Goal: Find specific page/section: Find specific page/section

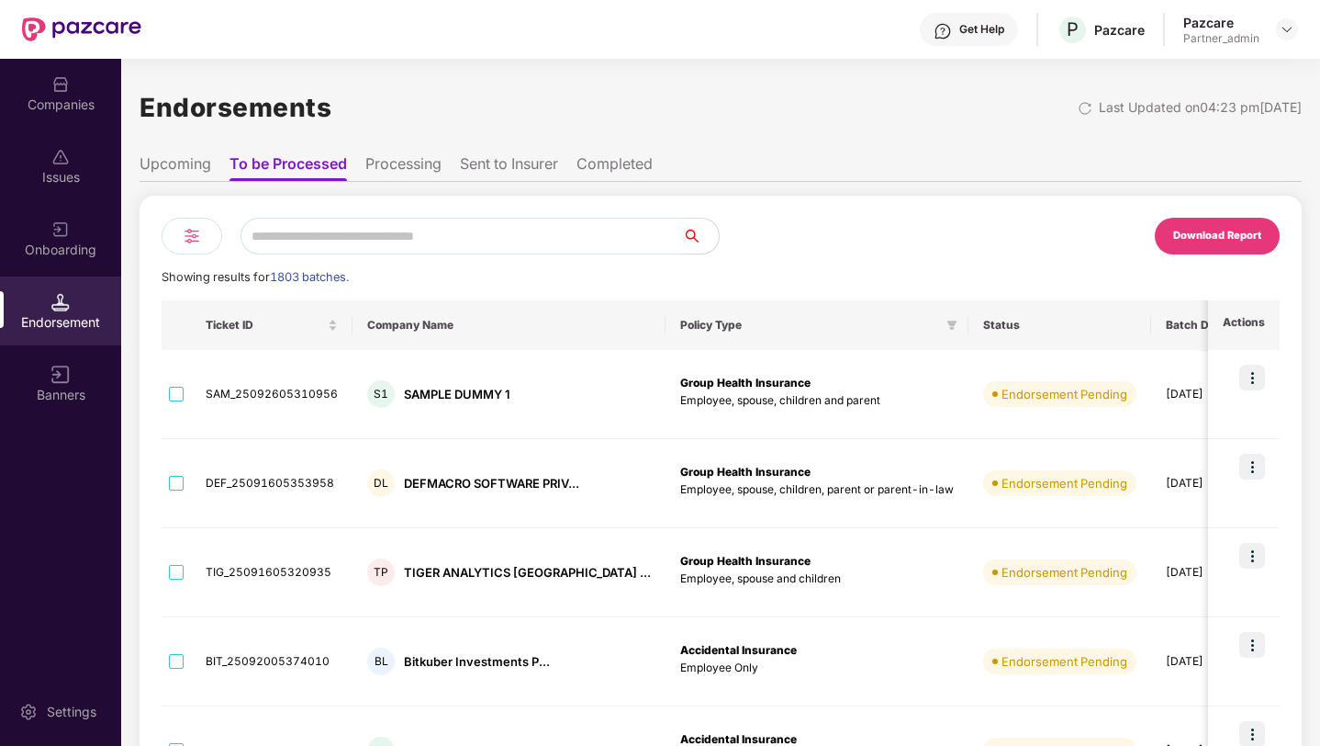
click at [193, 230] on img at bounding box center [192, 236] width 22 height 22
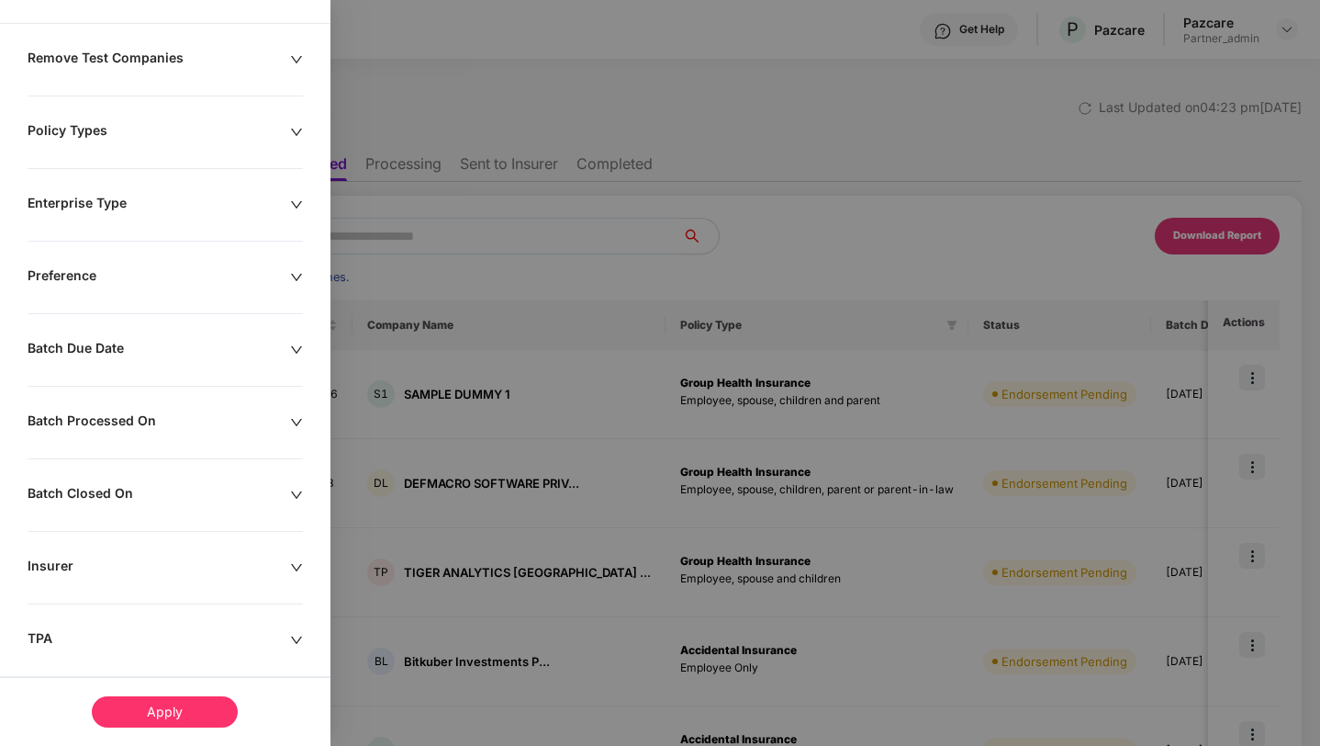
scroll to position [144, 0]
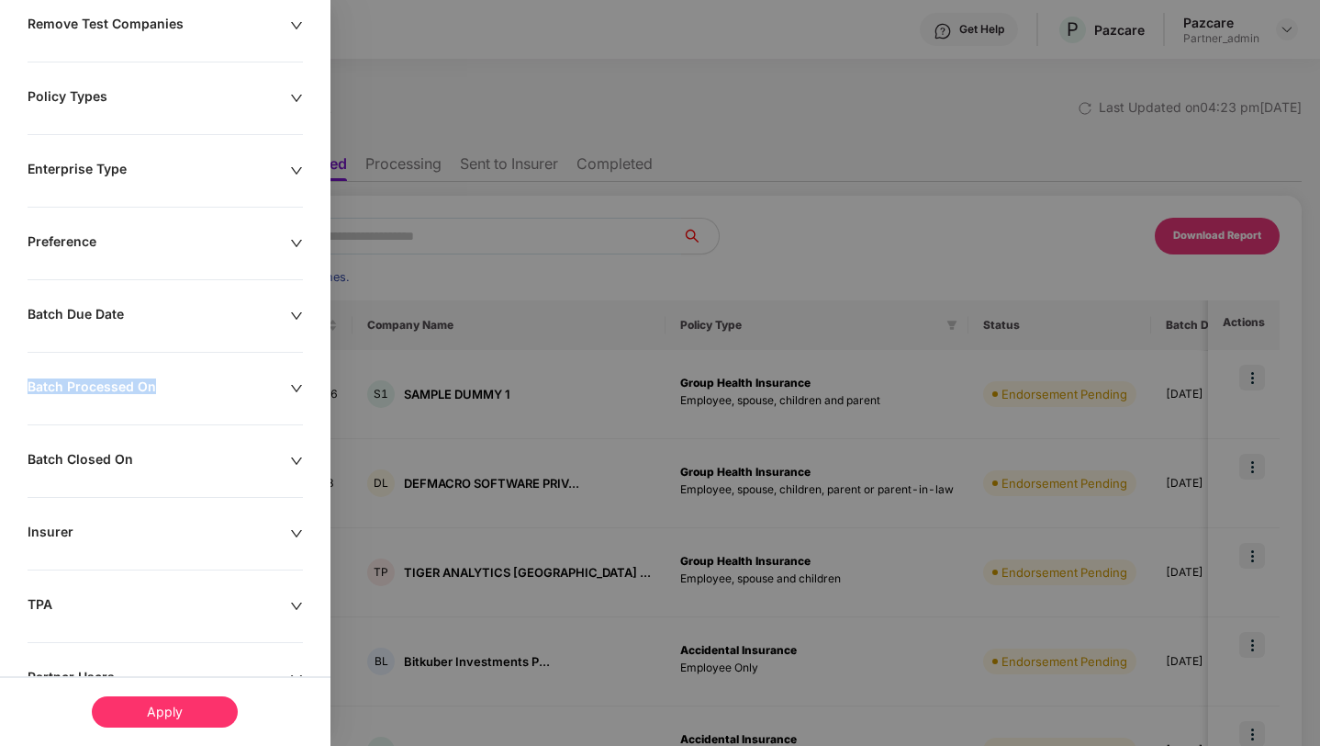
drag, startPoint x: 23, startPoint y: 385, endPoint x: 264, endPoint y: 385, distance: 240.6
click at [264, 385] on div "Batch Processed On" at bounding box center [165, 388] width 331 height 20
copy div "Batch Processed On"
drag, startPoint x: 78, startPoint y: 308, endPoint x: 143, endPoint y: 541, distance: 242.2
click at [142, 541] on div "Remove Test Companies Policy Types Enterprise Type Preference Batch Due Date Ba…" at bounding box center [165, 523] width 331 height 1014
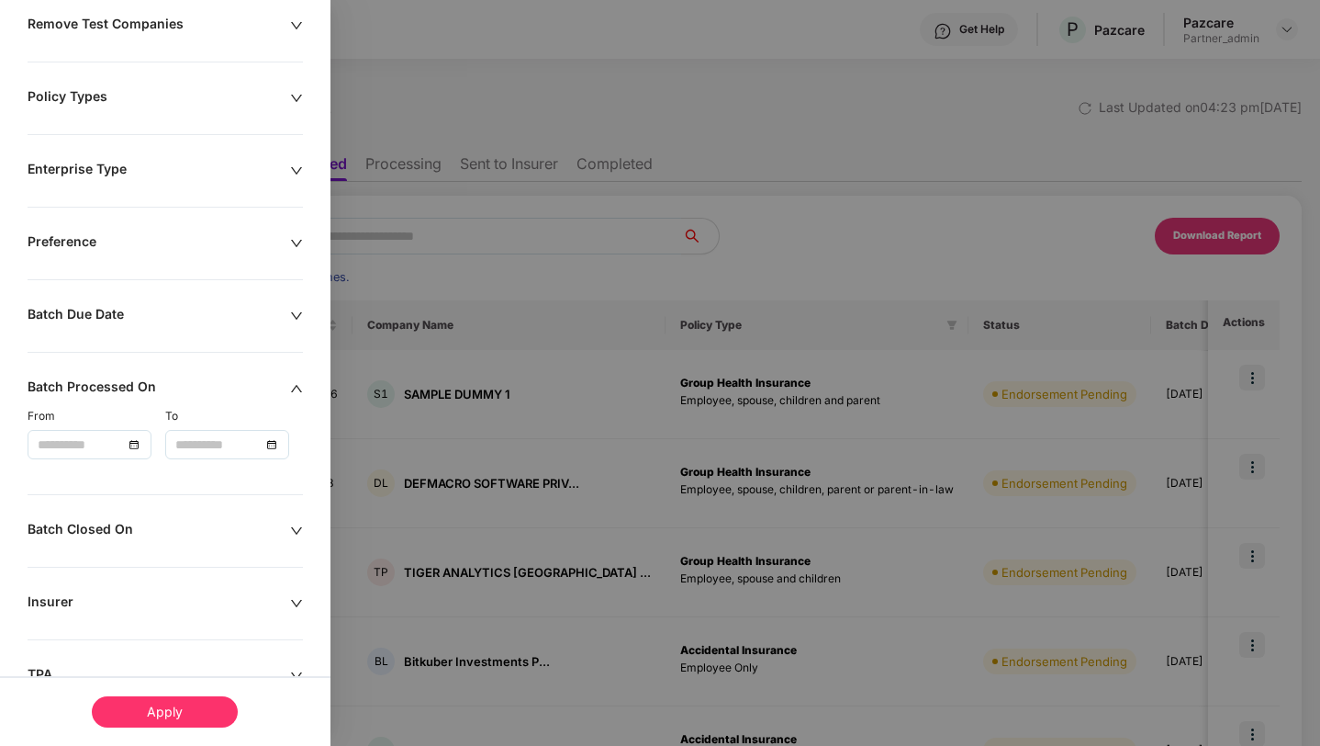
click at [28, 542] on div "Remove Test Companies Policy Types Enterprise Type Preference Batch Due Date Ba…" at bounding box center [165, 523] width 331 height 1014
drag, startPoint x: 19, startPoint y: 533, endPoint x: 232, endPoint y: 537, distance: 213.1
click at [232, 537] on div "Batch Closed On" at bounding box center [165, 531] width 331 height 20
copy div "Batch Closed On"
click at [144, 310] on div "Batch Due Date" at bounding box center [159, 316] width 263 height 20
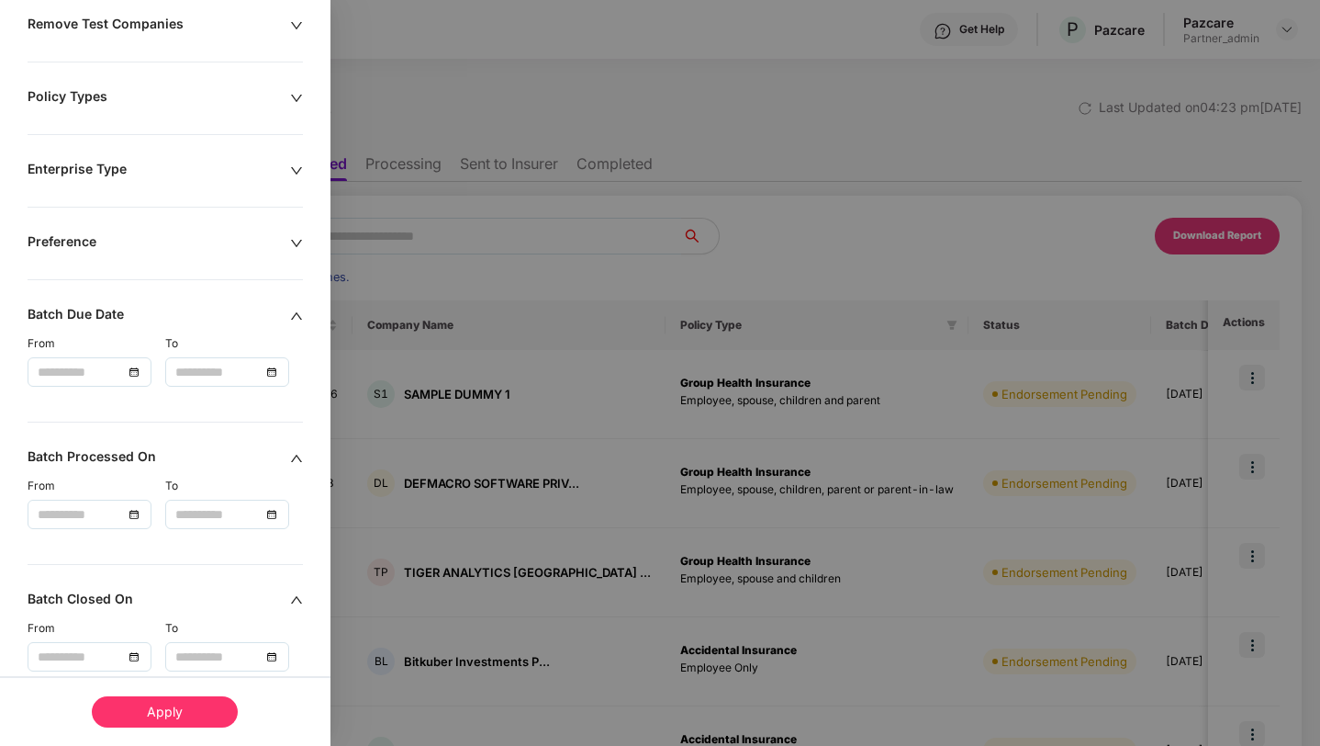
click at [138, 255] on div "Remove Test Companies Policy Types Enterprise Type Preference Batch Due Date Fr…" at bounding box center [165, 592] width 331 height 1153
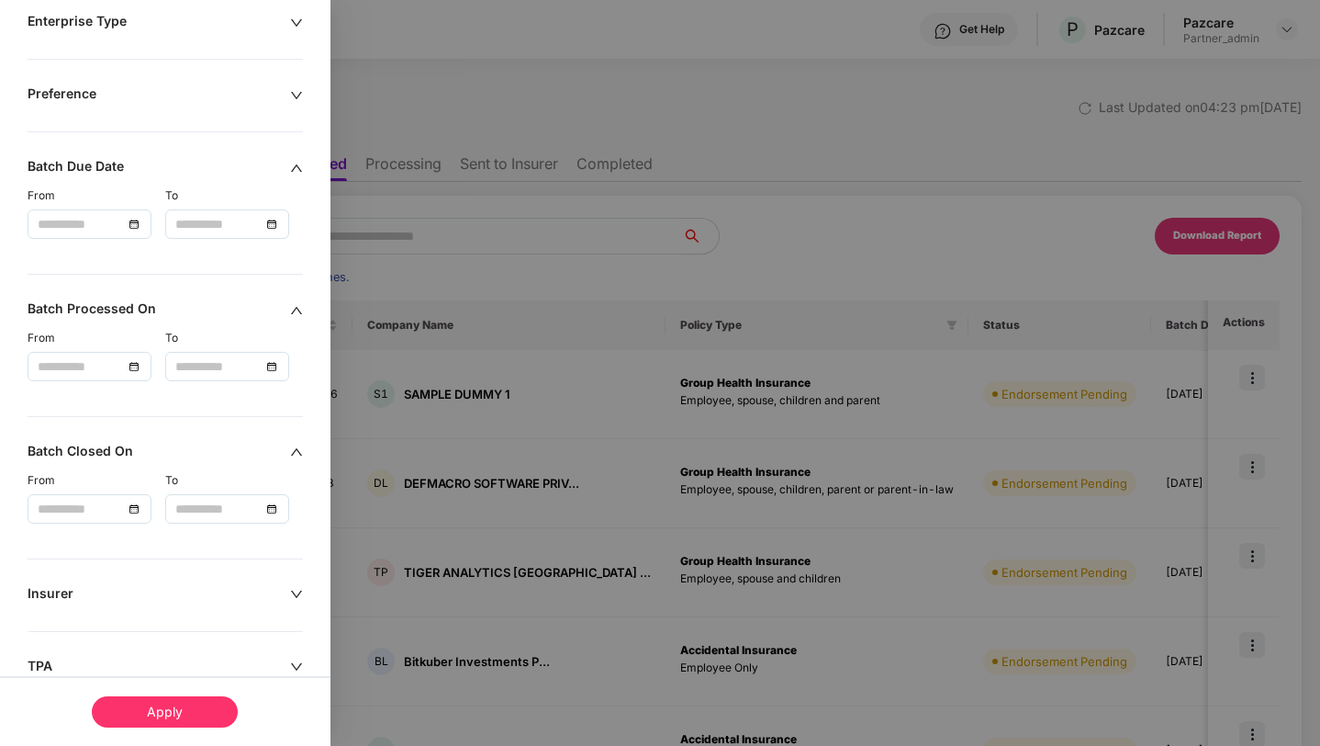
scroll to position [286, 0]
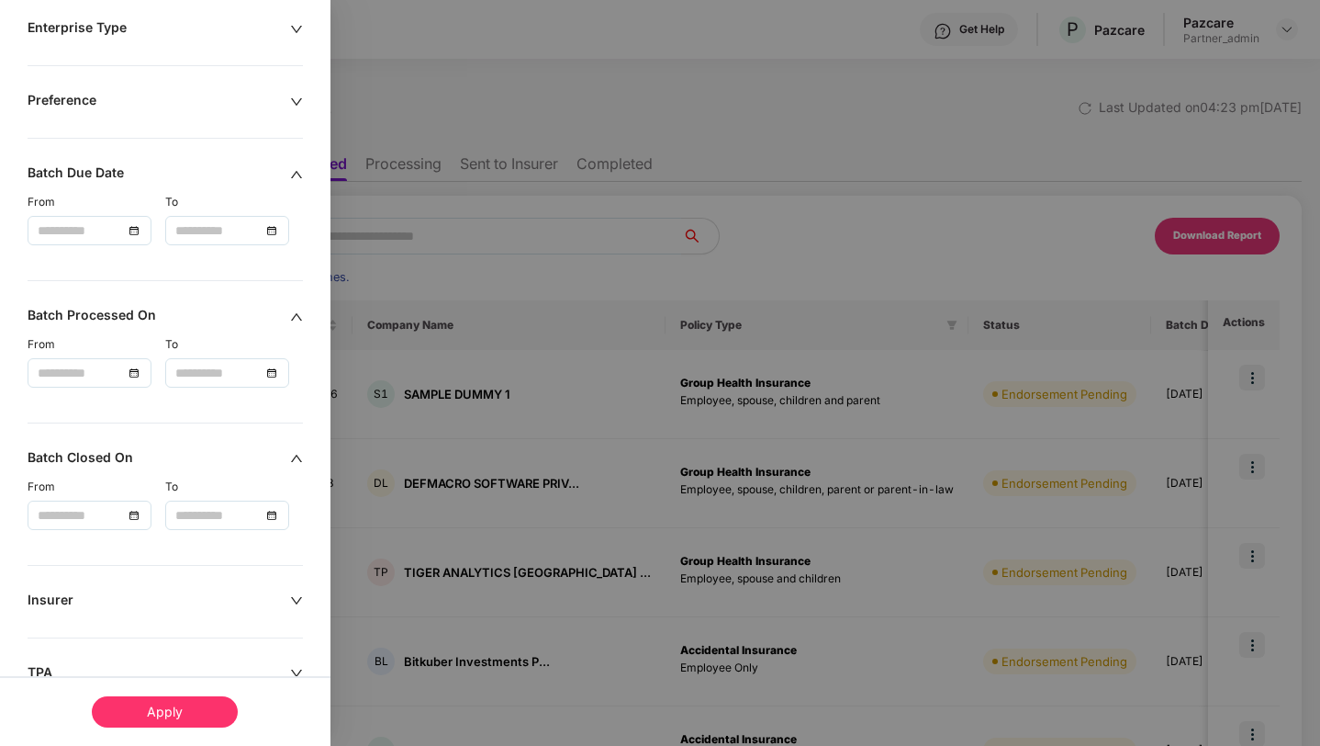
click at [853, 275] on div at bounding box center [660, 373] width 1320 height 746
click at [946, 412] on div at bounding box center [660, 373] width 1320 height 746
click at [464, 625] on div at bounding box center [660, 373] width 1320 height 746
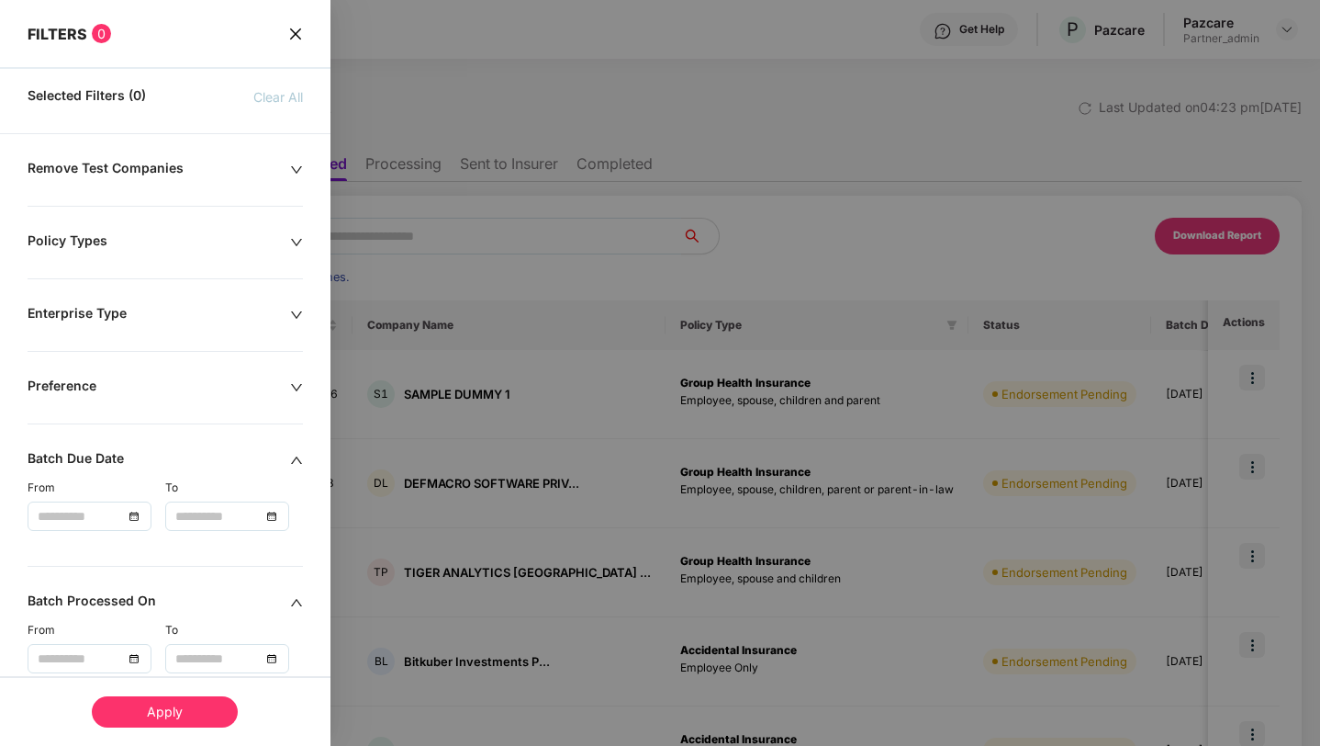
click at [281, 28] on div "FILTERS 0" at bounding box center [165, 21] width 331 height 43
click at [302, 28] on div "FILTERS 0" at bounding box center [165, 21] width 331 height 43
click at [293, 21] on div "FILTERS 0" at bounding box center [165, 21] width 331 height 43
click at [293, 24] on span "close" at bounding box center [295, 33] width 15 height 19
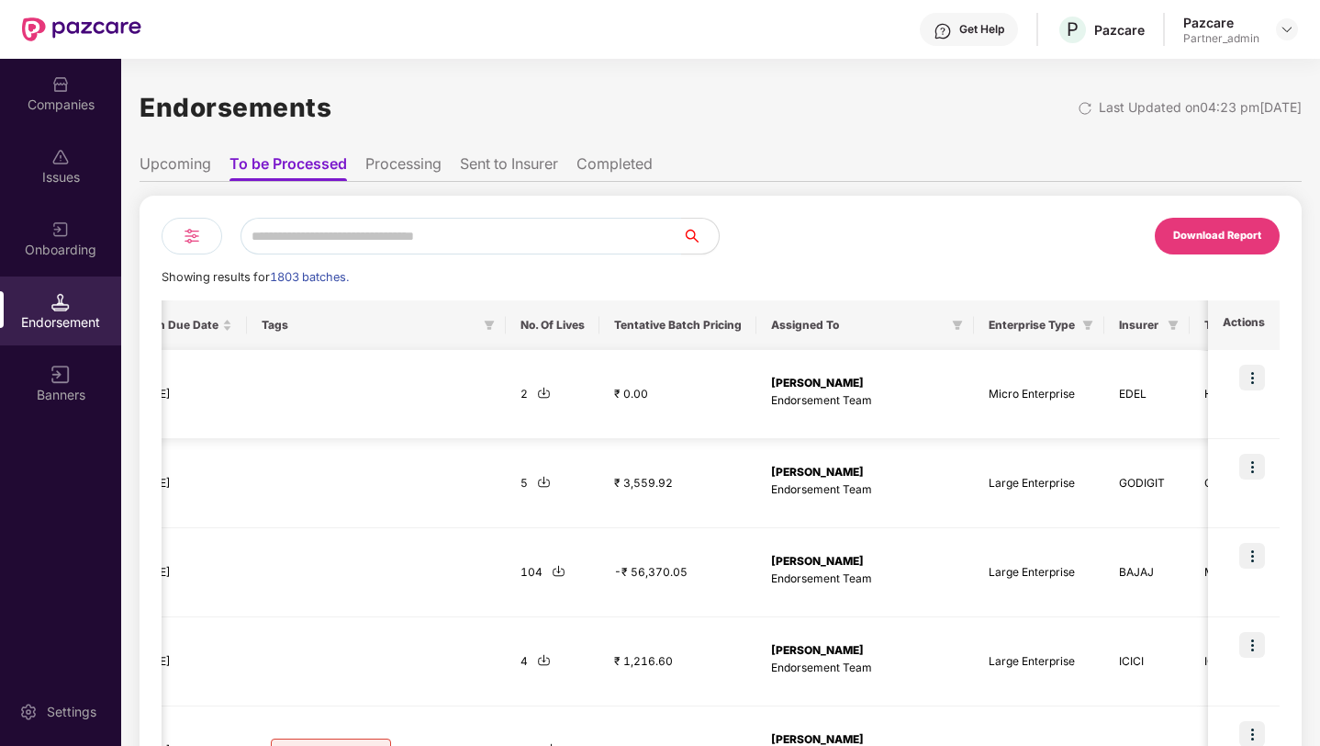
scroll to position [0, 1074]
